Goal: Book appointment/travel/reservation

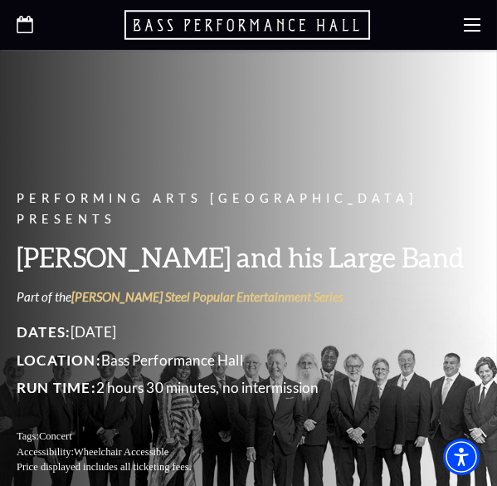
click at [27, 26] on icon "Open this option" at bounding box center [25, 24] width 17 height 17
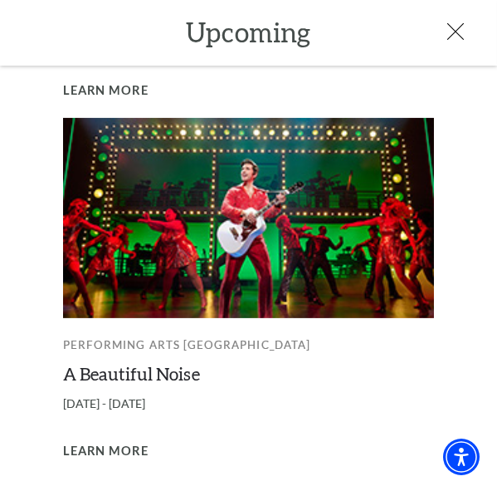
scroll to position [1121, 0]
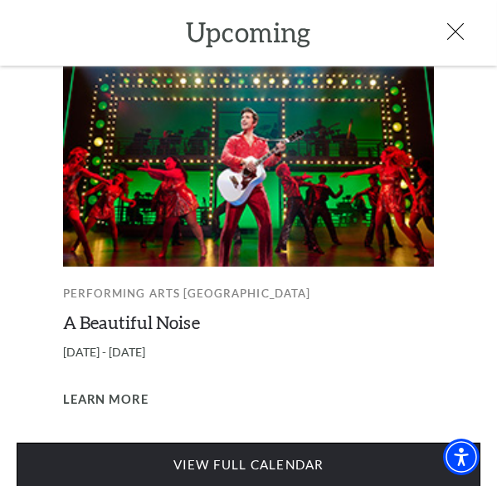
click at [340, 454] on link "View Full Calendar" at bounding box center [249, 465] width 464 height 45
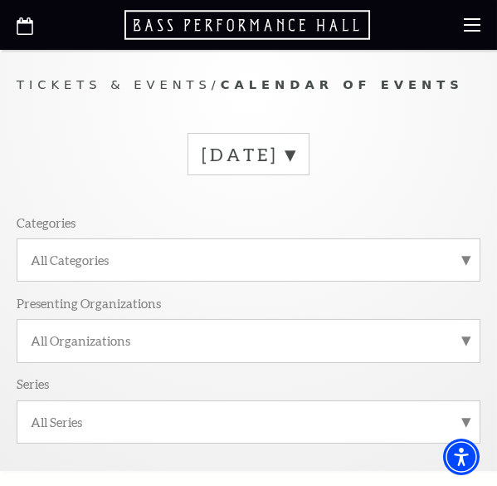
click at [295, 153] on label "October 2025" at bounding box center [248, 154] width 93 height 22
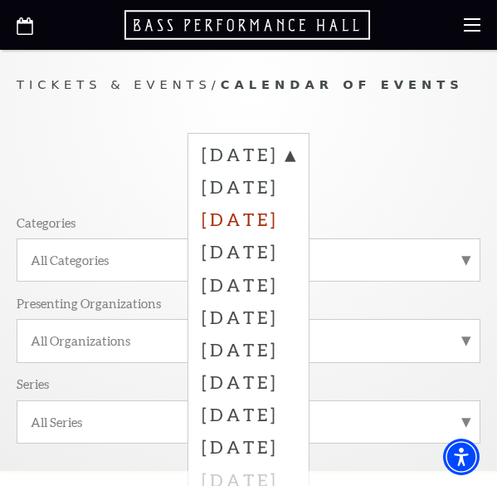
click at [245, 213] on label "December 2025" at bounding box center [248, 218] width 93 height 32
